Goal: Transaction & Acquisition: Obtain resource

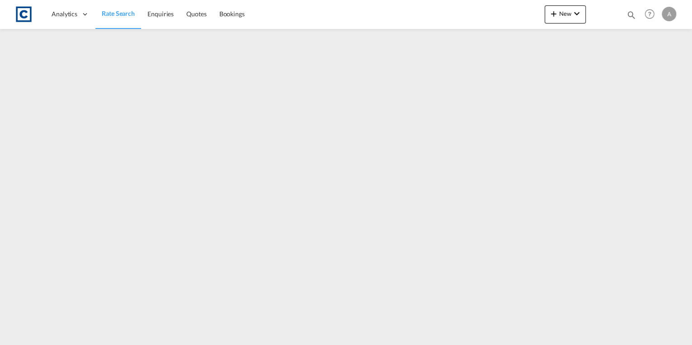
drag, startPoint x: 128, startPoint y: 9, endPoint x: 123, endPoint y: 22, distance: 13.0
click at [128, 9] on span "Rate Search" at bounding box center [118, 13] width 33 height 8
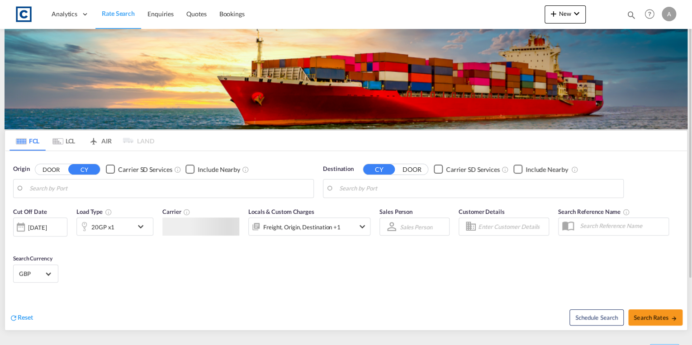
type input "GB-SE9, [GEOGRAPHIC_DATA]"
type input "[GEOGRAPHIC_DATA], AUSYD"
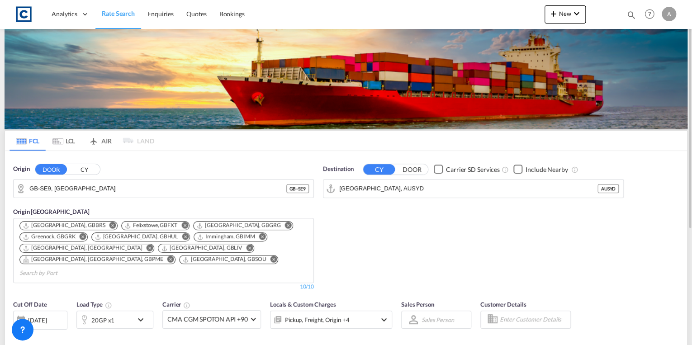
scroll to position [108, 0]
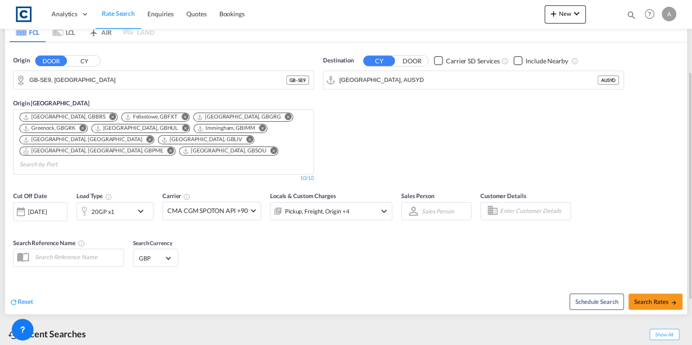
click at [130, 202] on div "20GP x1" at bounding box center [105, 211] width 56 height 18
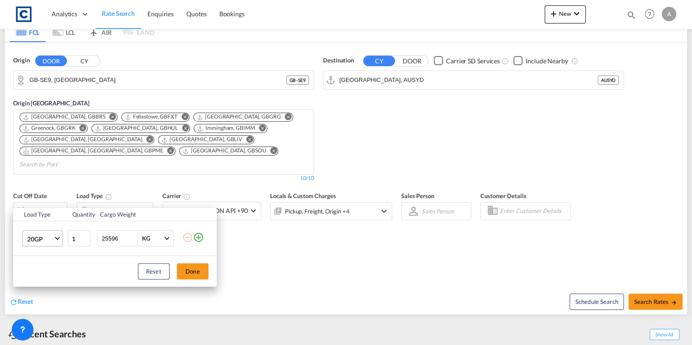
click at [55, 242] on md-select-value "20GP" at bounding box center [44, 238] width 36 height 15
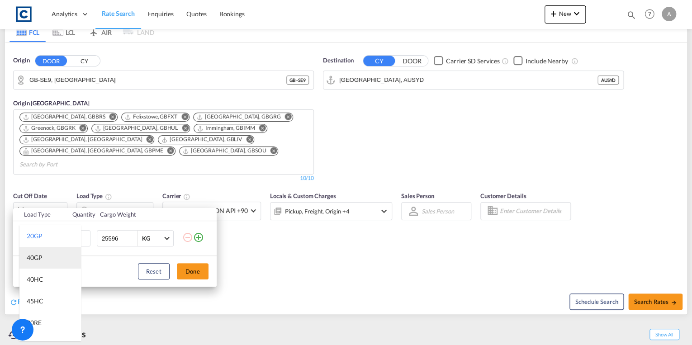
click at [50, 257] on md-option "40GP" at bounding box center [49, 258] width 61 height 22
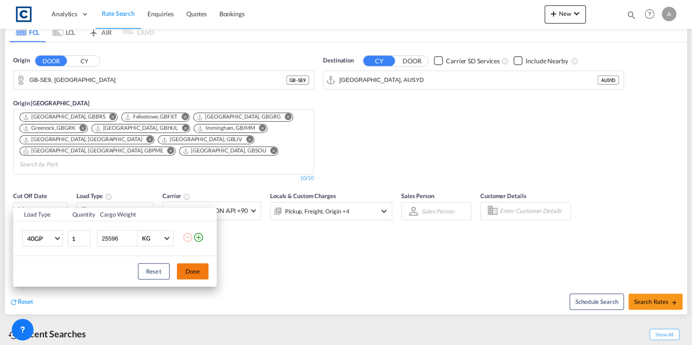
click at [189, 274] on button "Done" at bounding box center [193, 271] width 32 height 16
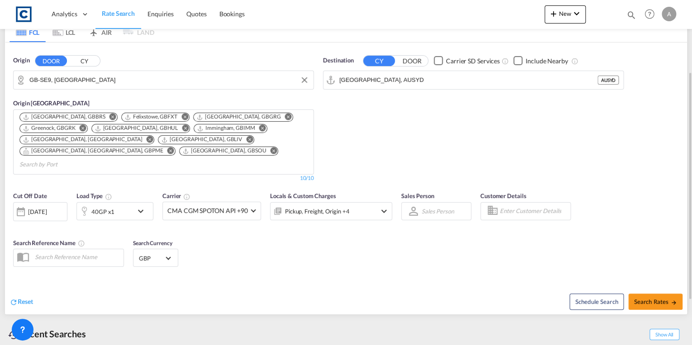
click at [112, 82] on input "GB-SE9, [GEOGRAPHIC_DATA]" at bounding box center [168, 80] width 279 height 14
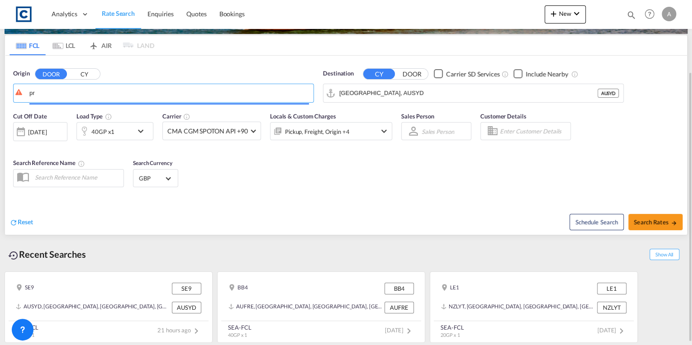
scroll to position [94, 0]
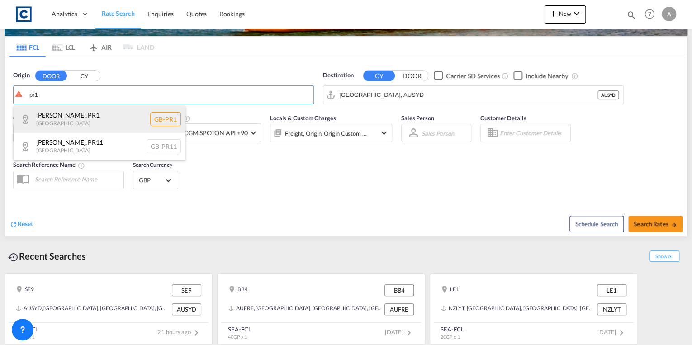
click at [103, 112] on div "[GEOGRAPHIC_DATA] , PR1 [GEOGRAPHIC_DATA] [GEOGRAPHIC_DATA]-PR1" at bounding box center [100, 119] width 172 height 27
type input "GB-PR1, [GEOGRAPHIC_DATA]"
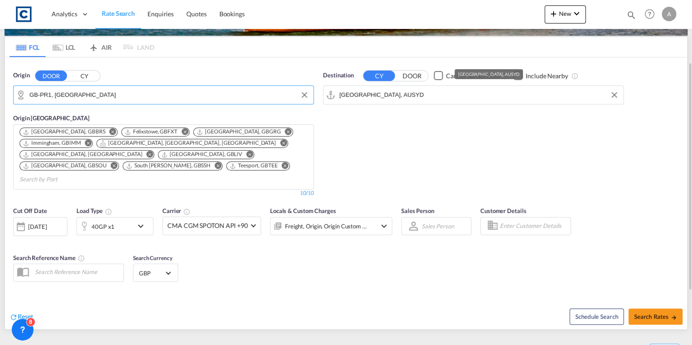
click at [420, 91] on input "[GEOGRAPHIC_DATA], AUSYD" at bounding box center [478, 95] width 279 height 14
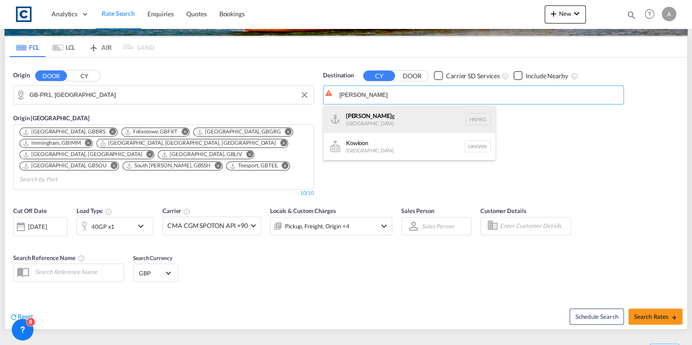
click at [427, 124] on div "Hong Kon g [GEOGRAPHIC_DATA] [GEOGRAPHIC_DATA]" at bounding box center [409, 119] width 172 height 27
type input "[GEOGRAPHIC_DATA], HKHKG"
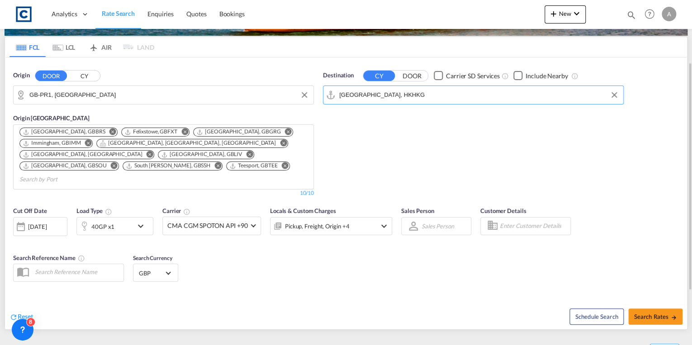
scroll to position [175, 0]
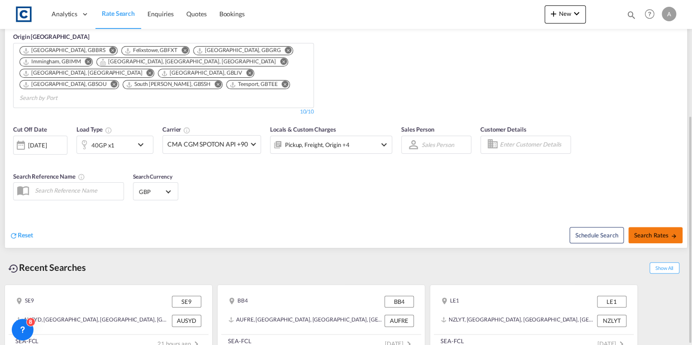
click at [642, 227] on button "Search Rates" at bounding box center [655, 235] width 54 height 16
type input "PR1 to HKHKG / [DATE]"
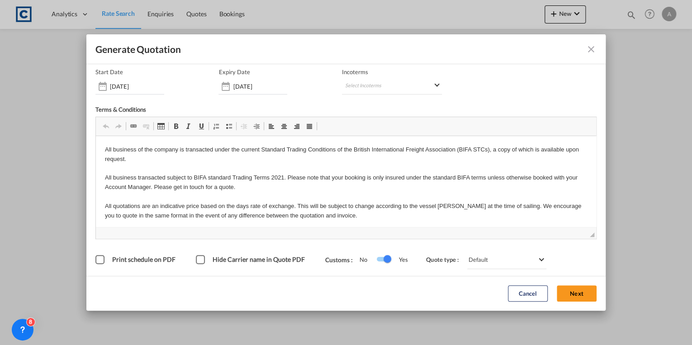
scroll to position [33, 0]
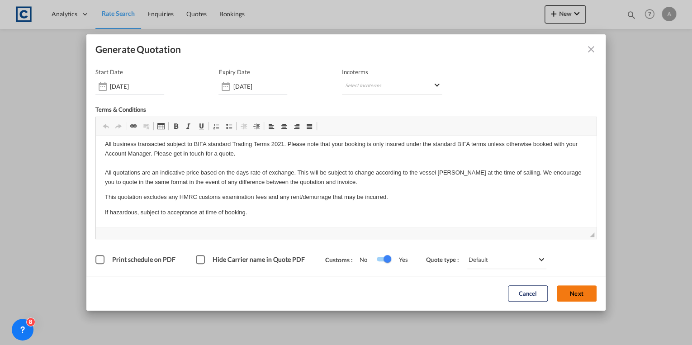
click at [568, 294] on button "Next" at bounding box center [576, 294] width 40 height 16
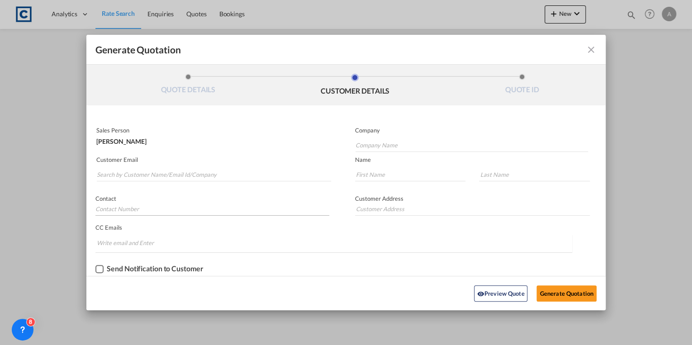
scroll to position [0, 0]
click at [175, 174] on input "Search by Customer Name/Email Id/Company" at bounding box center [214, 175] width 234 height 14
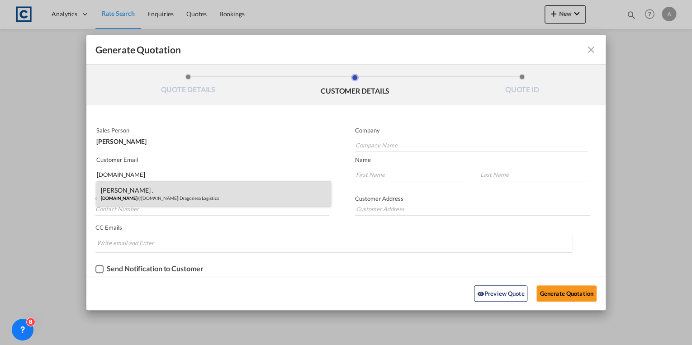
type input "[DOMAIN_NAME]"
click at [189, 191] on div "[PERSON_NAME] . [DOMAIN_NAME] @[DOMAIN_NAME] | Dragonsea Logistics" at bounding box center [213, 193] width 234 height 24
type input "Dragonsea Logistics"
type input "[DOMAIN_NAME][EMAIL_ADDRESS][DOMAIN_NAME]"
type input "[PERSON_NAME]"
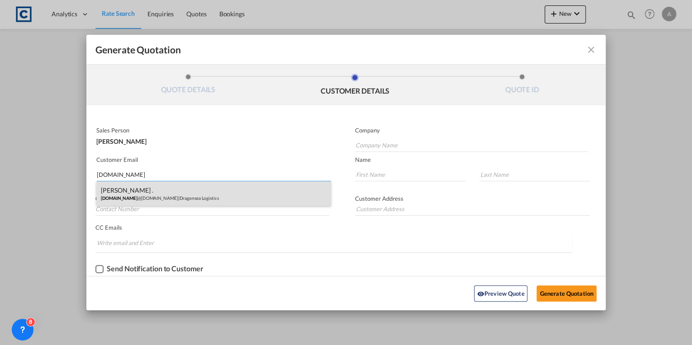
type input "."
type input "0845 828 8888"
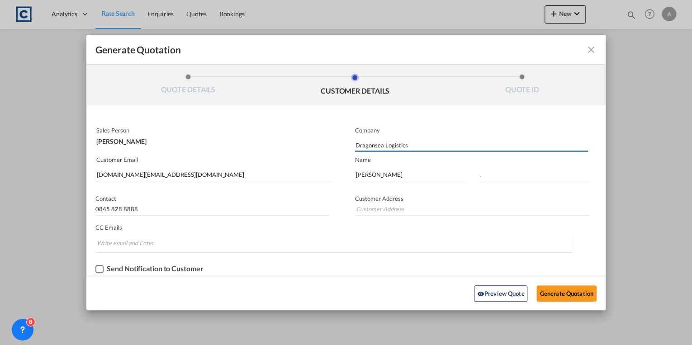
click at [96, 269] on div "Checkbox No Ink" at bounding box center [99, 269] width 8 height 8
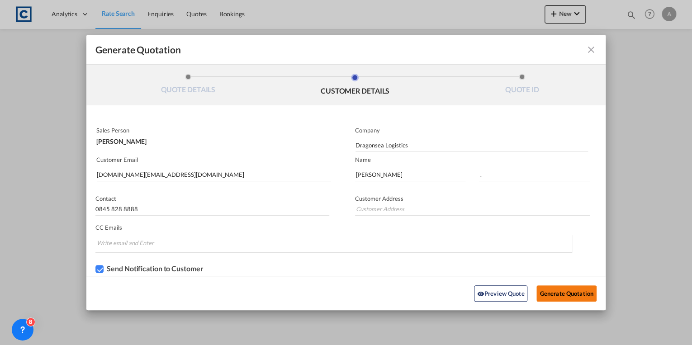
click at [575, 293] on button "Generate Quotation" at bounding box center [566, 293] width 60 height 16
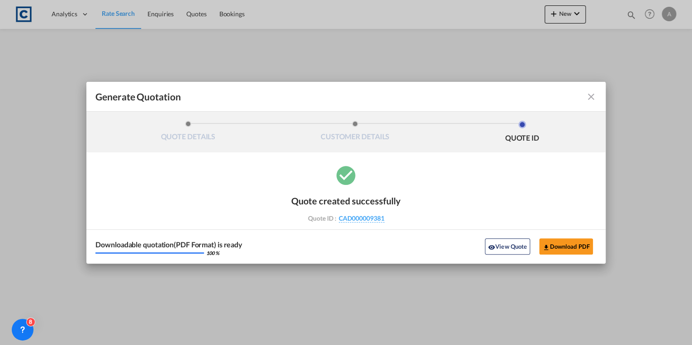
click at [588, 97] on md-icon "icon-close fg-AAA8AD cursor m-0" at bounding box center [590, 96] width 11 height 11
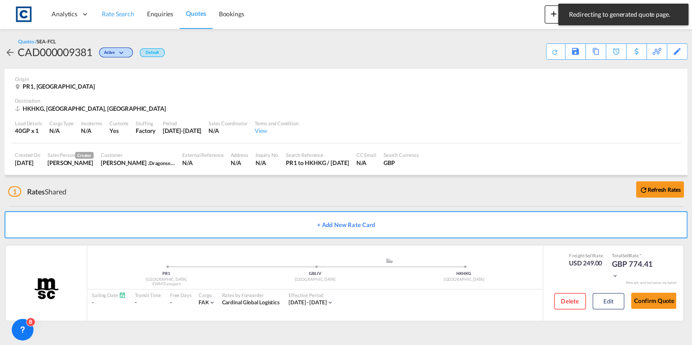
click at [113, 15] on span "Rate Search" at bounding box center [118, 14] width 33 height 8
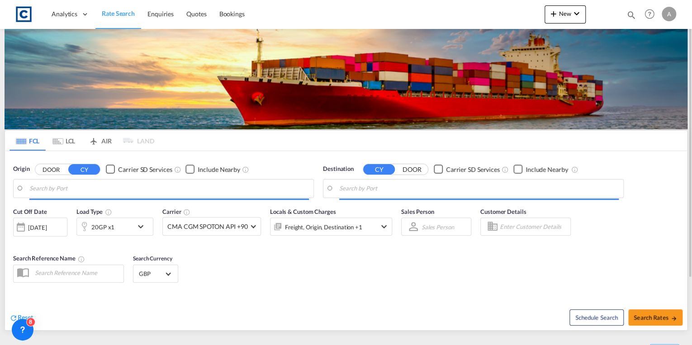
type input "GB-PR1, [GEOGRAPHIC_DATA]"
type input "[GEOGRAPHIC_DATA], HKHKG"
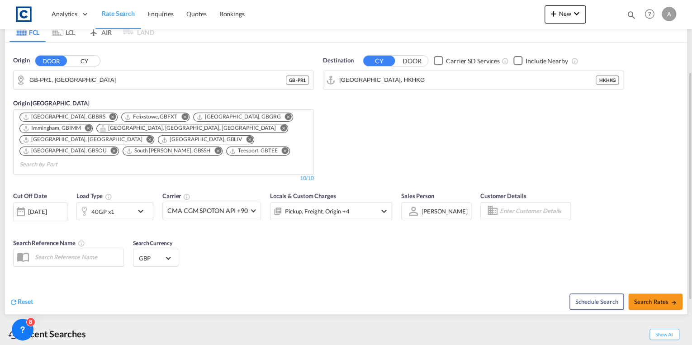
scroll to position [175, 0]
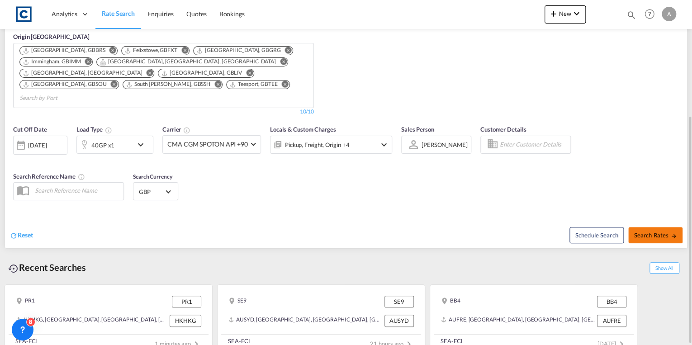
click at [658, 231] on span "Search Rates" at bounding box center [654, 234] width 43 height 7
type input "PR1 to HKHKG / [DATE]"
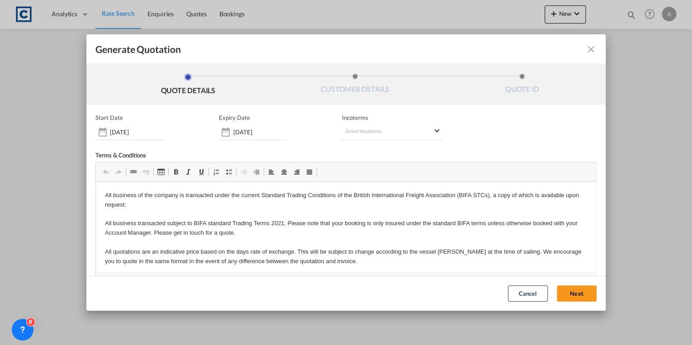
scroll to position [33, 0]
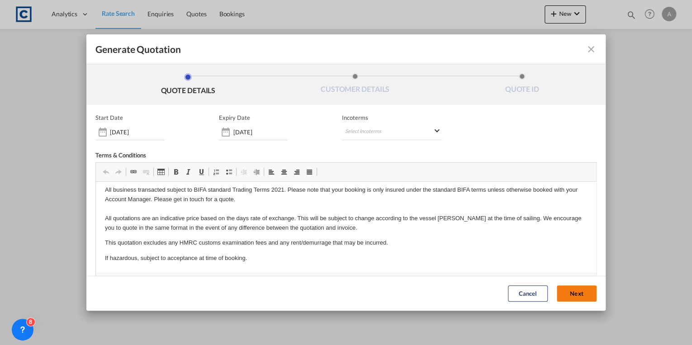
click at [563, 288] on button "Next" at bounding box center [576, 294] width 40 height 16
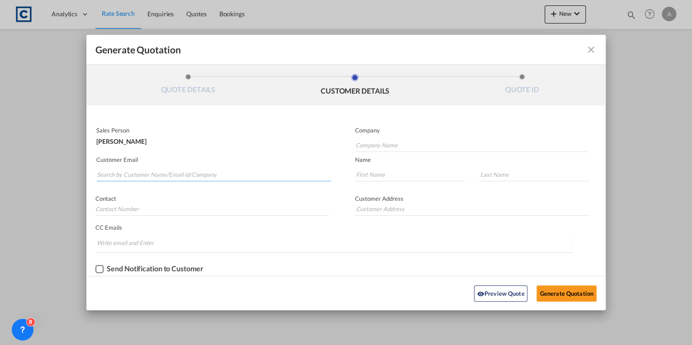
click at [134, 176] on input "Search by Customer Name/Email Id/Company" at bounding box center [214, 175] width 234 height 14
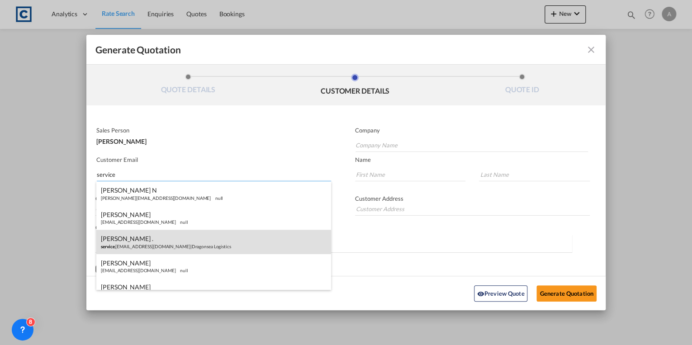
type input "service"
click at [165, 240] on div "[PERSON_NAME] . service .[EMAIL_ADDRESS][DOMAIN_NAME] | Dragonsea Logistics" at bounding box center [213, 242] width 234 height 24
type input "Dragonsea Logistics"
type input "[DOMAIN_NAME][EMAIL_ADDRESS][DOMAIN_NAME]"
type input "[PERSON_NAME]"
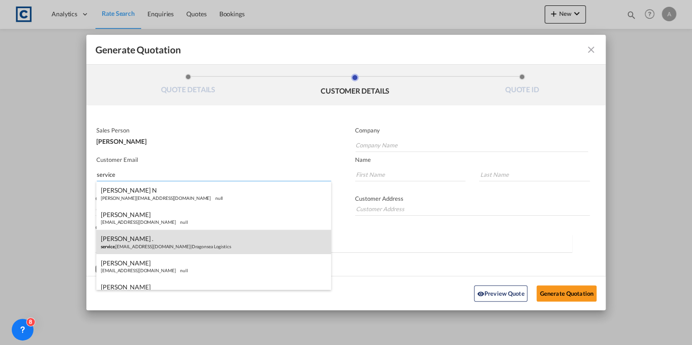
type input "."
type input "0845 828 8888"
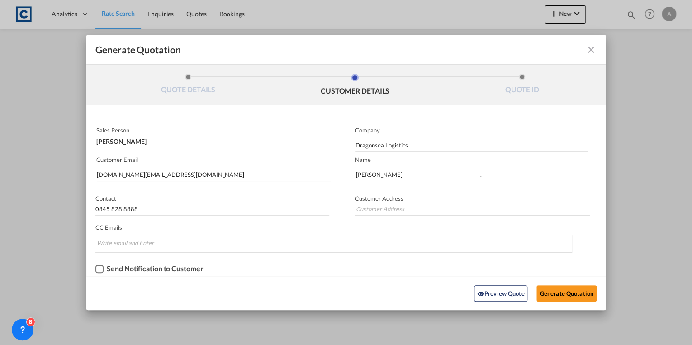
click at [100, 269] on div "Checkbox No Ink" at bounding box center [99, 269] width 8 height 8
click at [557, 291] on button "Generate Quotation" at bounding box center [566, 293] width 60 height 16
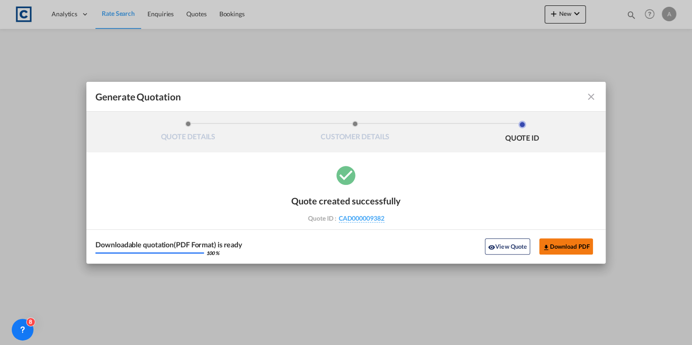
click at [552, 245] on button "Download PDF" at bounding box center [566, 246] width 54 height 16
